Goal: Task Accomplishment & Management: Use online tool/utility

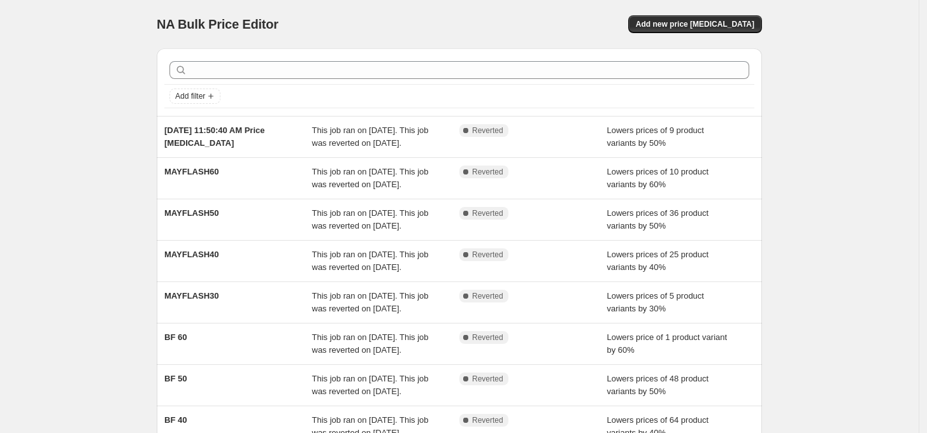
click at [133, 242] on div "NA Bulk Price Editor. This page is ready NA Bulk Price Editor Add new price [ME…" at bounding box center [459, 328] width 919 height 656
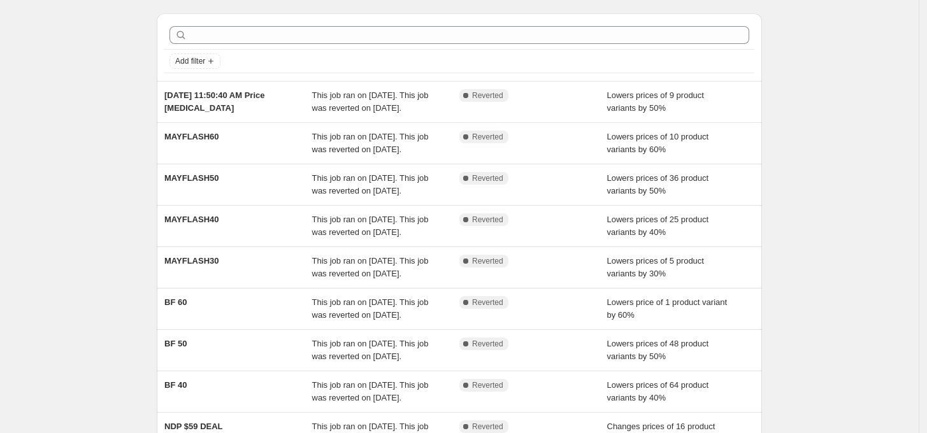
scroll to position [3, 0]
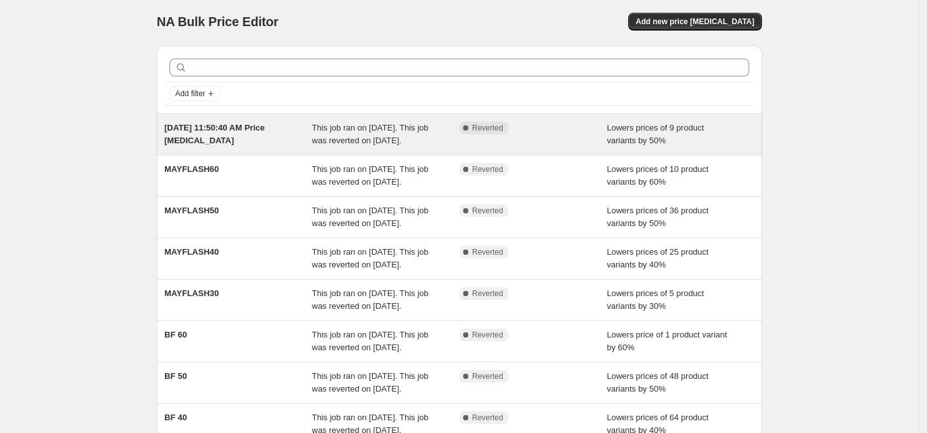
click at [398, 136] on span "This job ran on [DATE]. This job was reverted on [DATE]." at bounding box center [370, 134] width 117 height 22
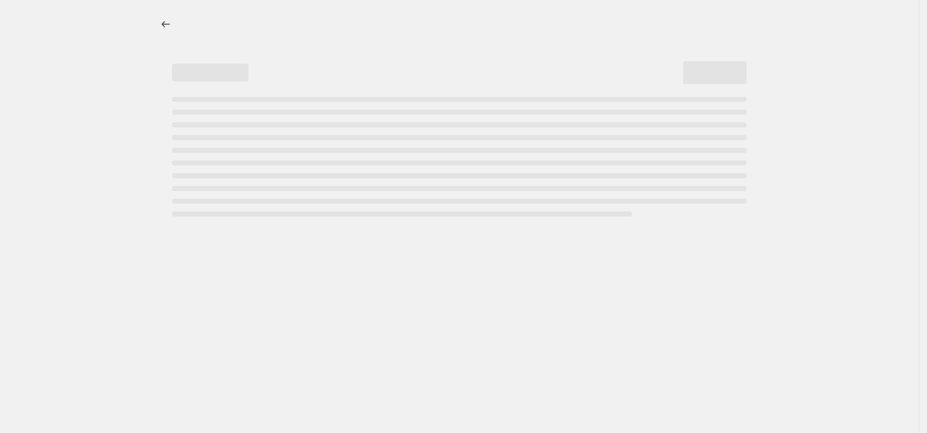
select select "percentage"
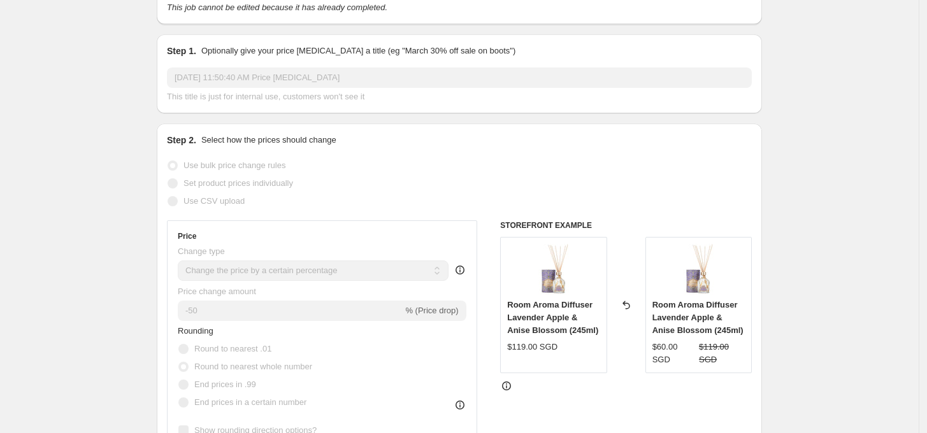
scroll to position [212, 0]
